Goal: Information Seeking & Learning: Learn about a topic

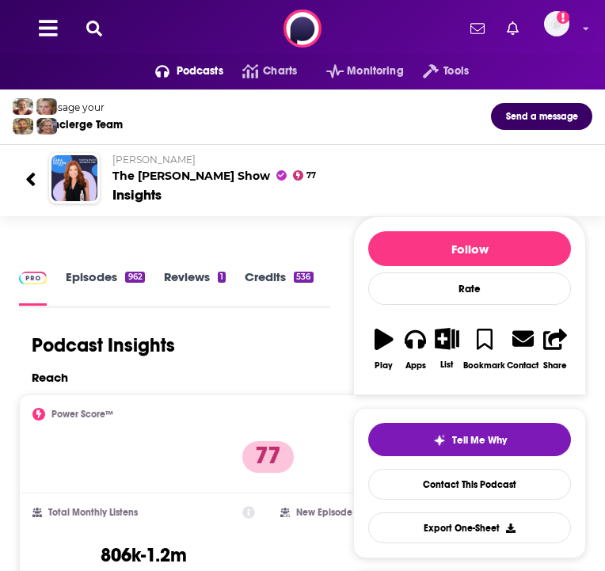
click at [96, 36] on button at bounding box center [94, 29] width 25 height 18
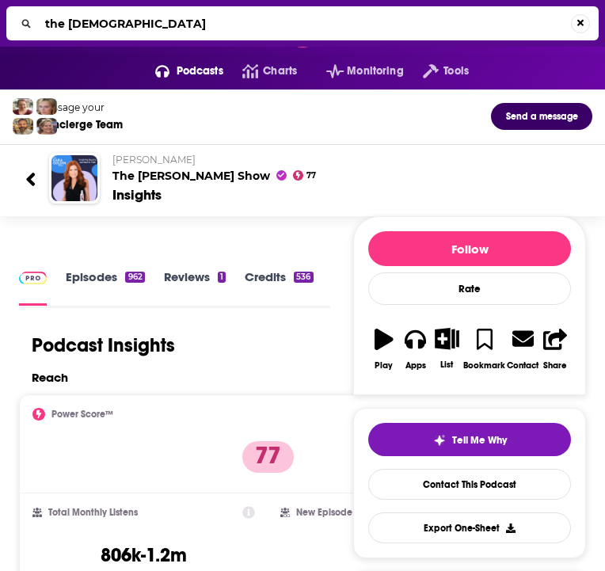
type input "the fem"
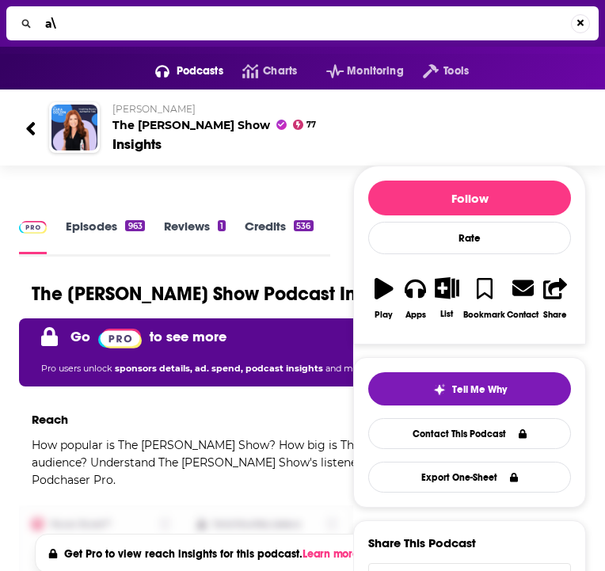
type input "a"
type input "the [DEMOGRAPHIC_DATA] founder"
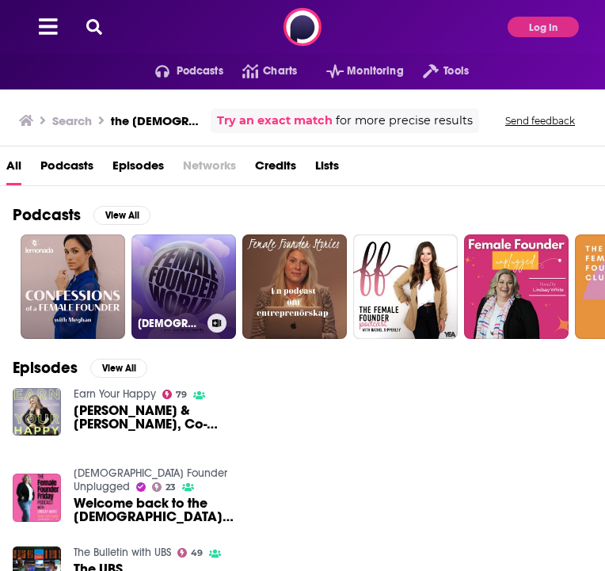
click at [185, 294] on link "[DEMOGRAPHIC_DATA] Founder World" at bounding box center [183, 286] width 105 height 105
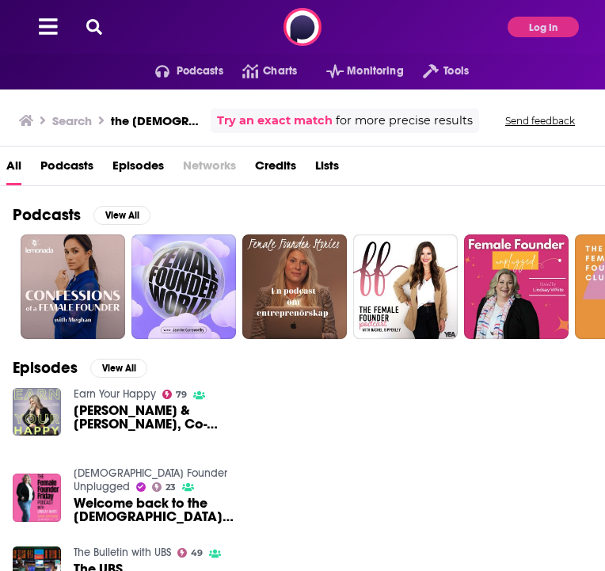
click at [107, 35] on div "Podcasts Charts Monitoring Tools For Business For Podcasters More Log In" at bounding box center [302, 27] width 605 height 54
click at [92, 32] on icon at bounding box center [94, 27] width 16 height 16
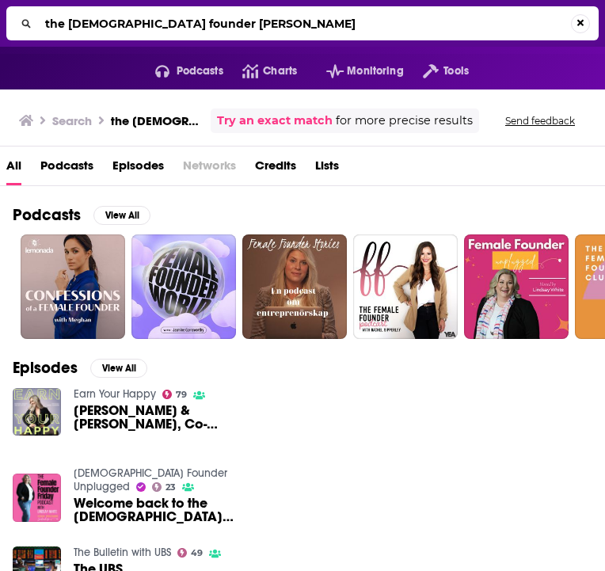
click at [158, 21] on input "the [DEMOGRAPHIC_DATA] founder [PERSON_NAME]" at bounding box center [305, 23] width 532 height 25
type input "the [DEMOGRAPHIC_DATA] founder [PERSON_NAME]"
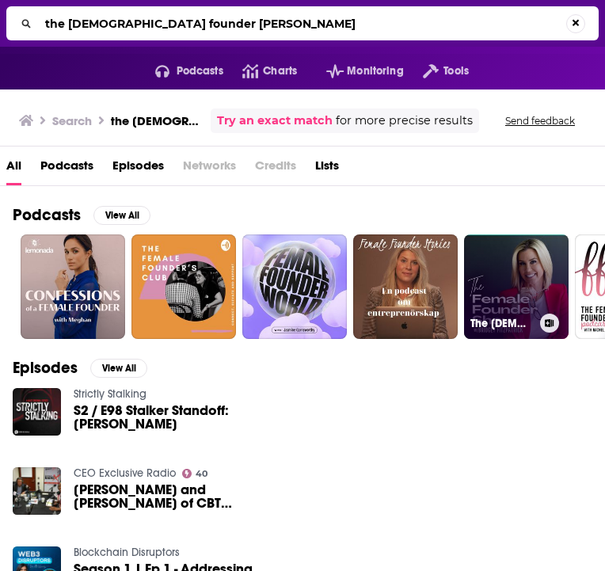
click at [502, 275] on link "The [DEMOGRAPHIC_DATA] Founder Show" at bounding box center [516, 286] width 105 height 105
